Goal: Find specific page/section: Find specific page/section

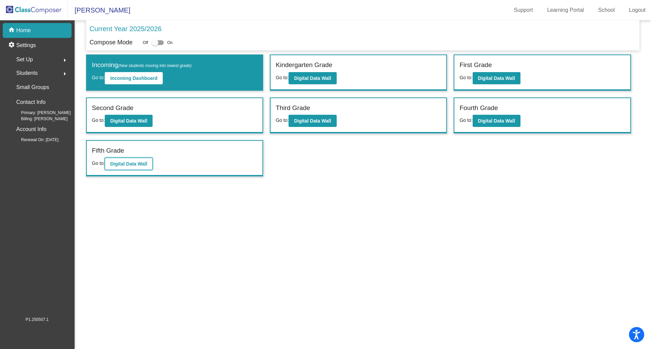
click at [132, 165] on b "Digital Data Wall" at bounding box center [128, 163] width 37 height 5
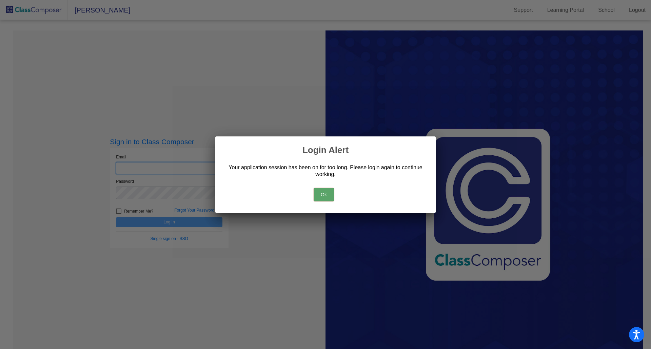
type input "[EMAIL_ADDRESS][DOMAIN_NAME]"
click at [330, 192] on button "Ok" at bounding box center [323, 195] width 20 height 14
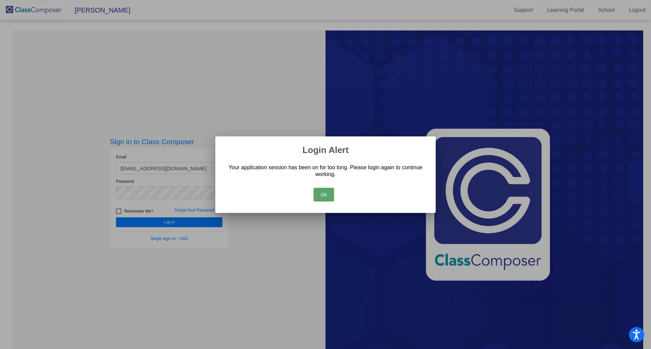
click at [166, 225] on div at bounding box center [325, 174] width 651 height 349
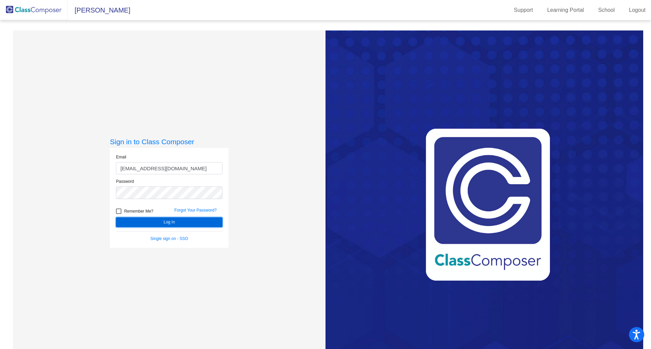
click at [212, 225] on button "Log In" at bounding box center [169, 223] width 106 height 10
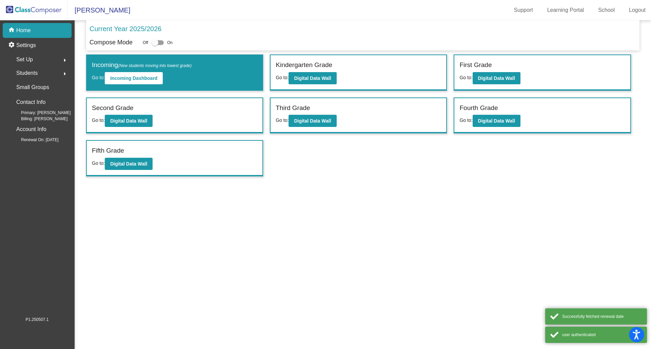
click at [119, 170] on div "Fifth Grade Go to: Digital Data Wall" at bounding box center [175, 158] width 176 height 35
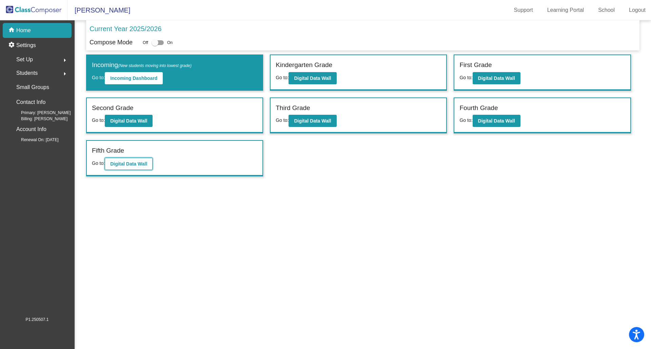
click at [132, 162] on b "Digital Data Wall" at bounding box center [128, 163] width 37 height 5
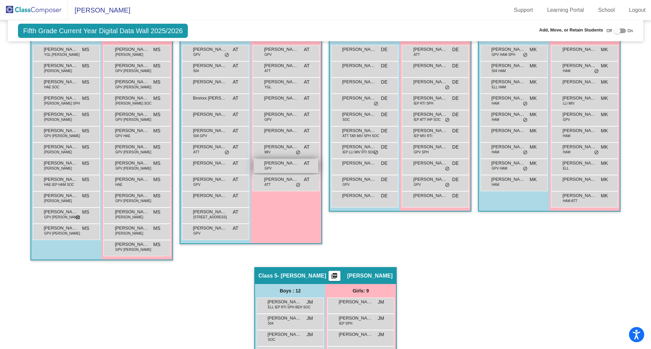
scroll to position [324, 0]
